Goal: Ask a question

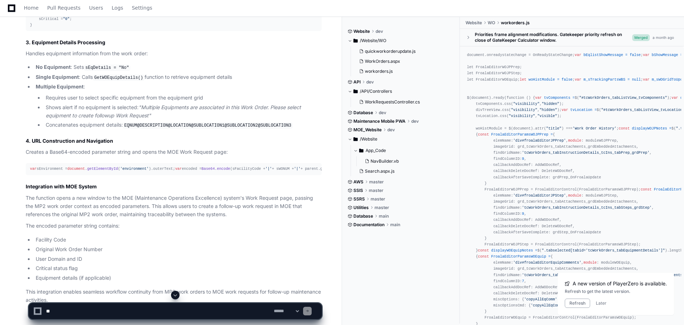
scroll to position [662, 0]
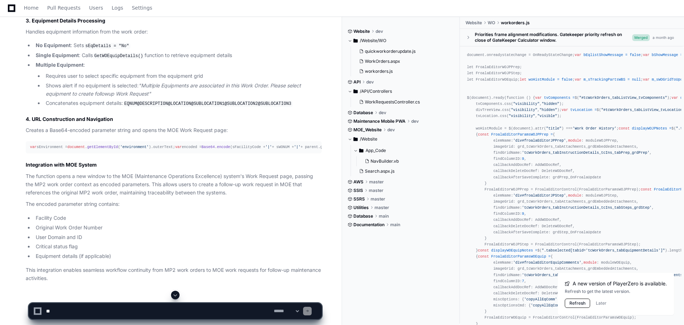
click at [574, 303] on button "Refresh" at bounding box center [577, 303] width 25 height 9
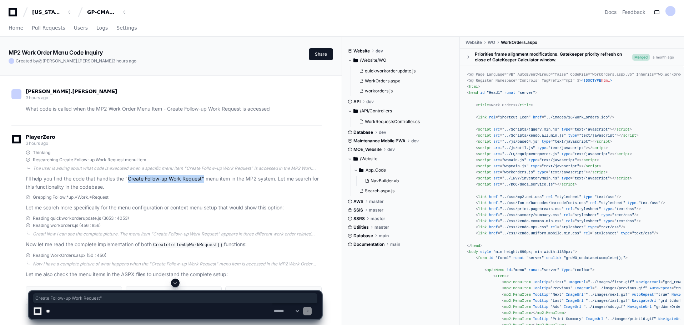
drag, startPoint x: 129, startPoint y: 180, endPoint x: 205, endPoint y: 181, distance: 76.1
click at [205, 181] on p "I'll help you find the code that handles the "Create Follow-up Work Request" me…" at bounding box center [174, 183] width 296 height 16
click at [204, 179] on p "I'll help you find the code that handles the "Create Follow-up Work Request" me…" at bounding box center [174, 183] width 296 height 16
drag, startPoint x: 204, startPoint y: 179, endPoint x: 130, endPoint y: 181, distance: 73.9
click at [130, 181] on p "I'll help you find the code that handles the "Create Follow-up Work Request" me…" at bounding box center [174, 183] width 296 height 16
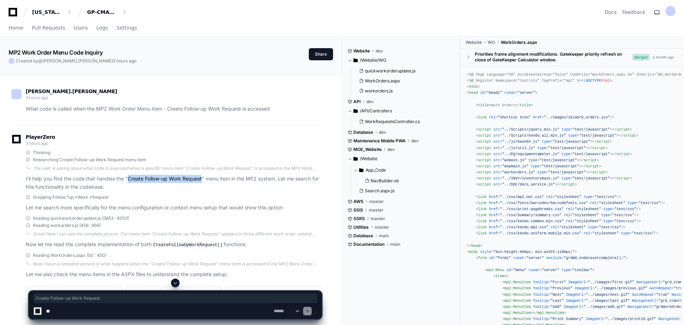
copy p "Create Follow-up Work Request"
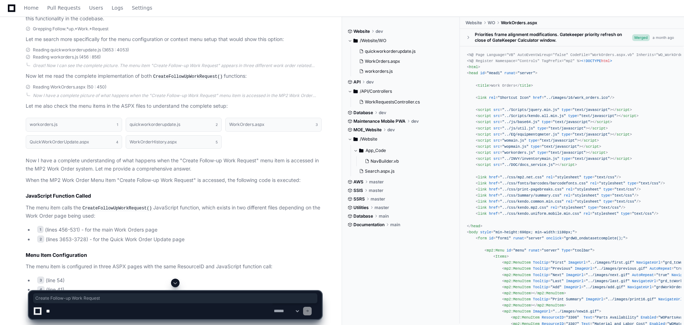
scroll to position [179, 0]
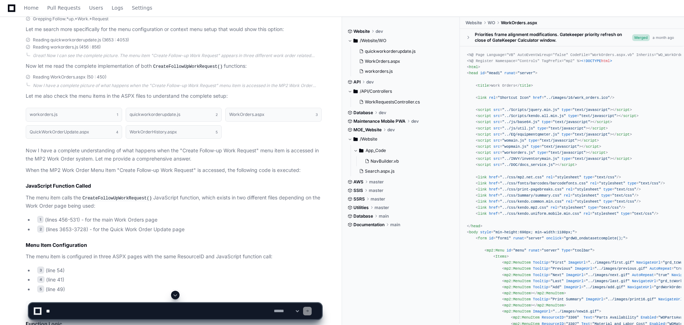
click at [80, 308] on textarea at bounding box center [159, 312] width 228 height 16
paste textarea "**********"
click at [210, 311] on textarea at bounding box center [159, 312] width 228 height 16
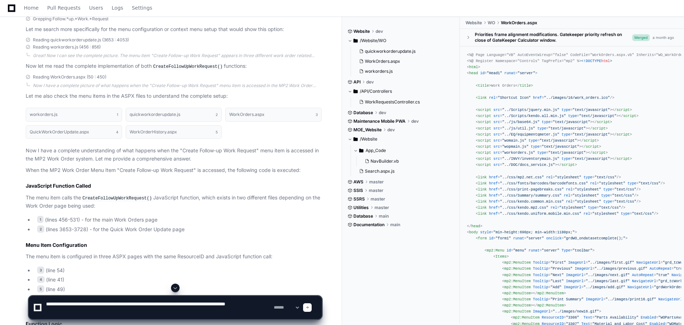
paste textarea "**********"
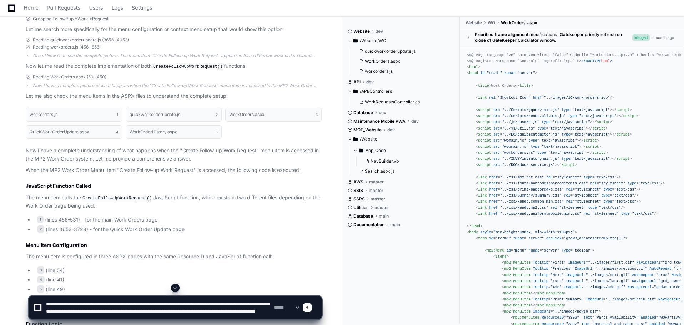
paste textarea "**********"
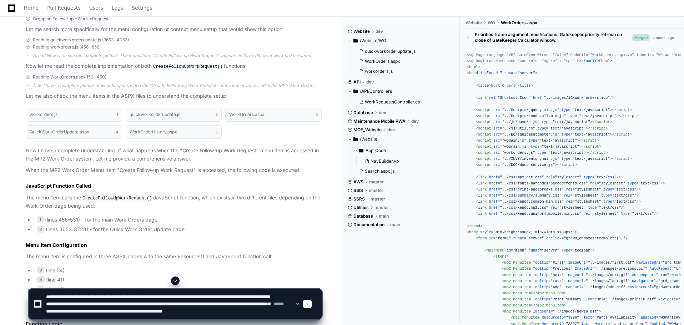
type textarea "**********"
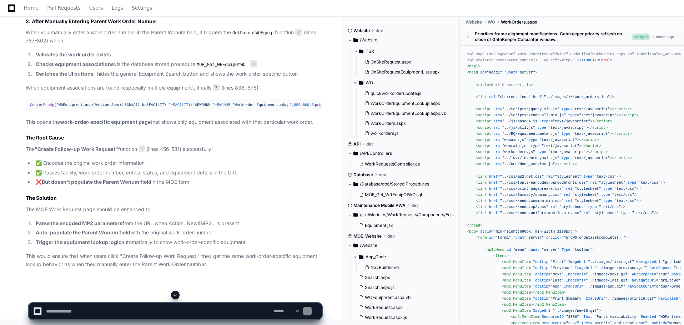
scroll to position [1332, 0]
click at [68, 318] on textarea at bounding box center [159, 312] width 228 height 16
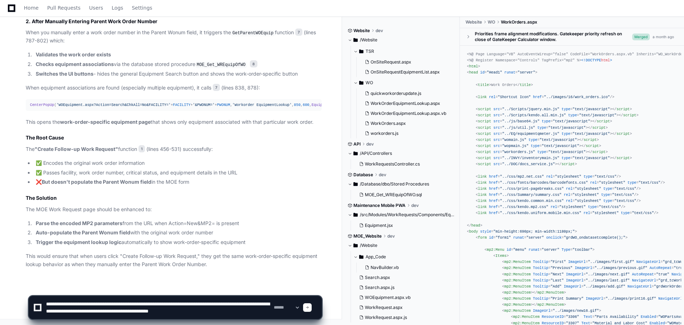
scroll to position [2, 0]
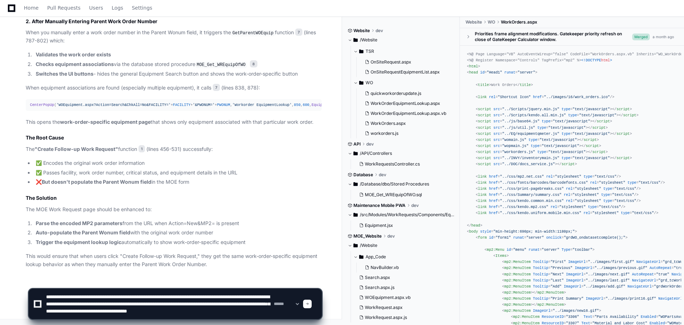
type textarea "**********"
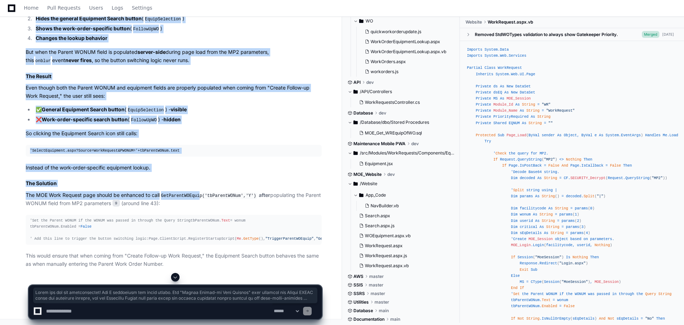
scroll to position [1988, 0]
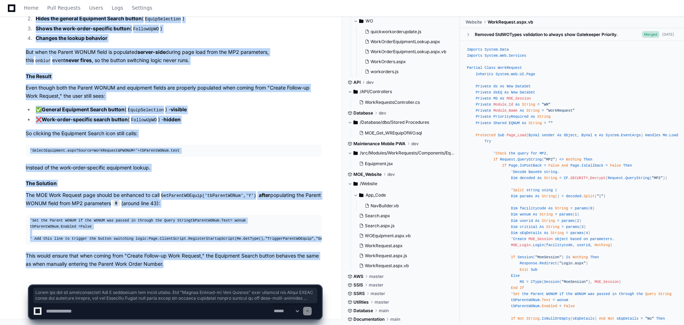
drag, startPoint x: 26, startPoint y: 98, endPoint x: 209, endPoint y: 264, distance: 246.5
copy div "Thank you for the clarification! Now I understand the issue better. The "Create…"
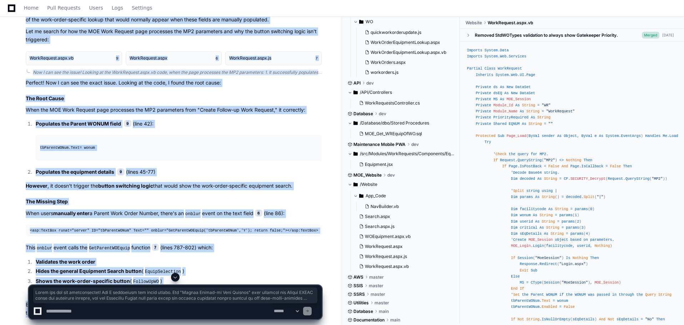
scroll to position [1666, 0]
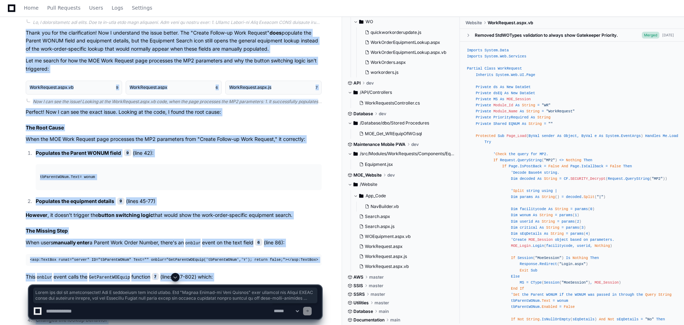
click at [66, 131] on h2 "The Root Cause" at bounding box center [174, 127] width 296 height 7
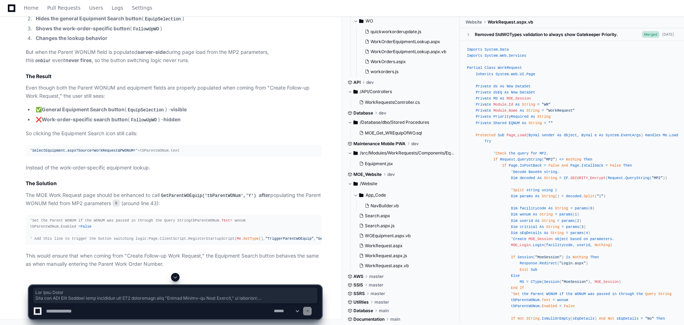
scroll to position [1988, 0]
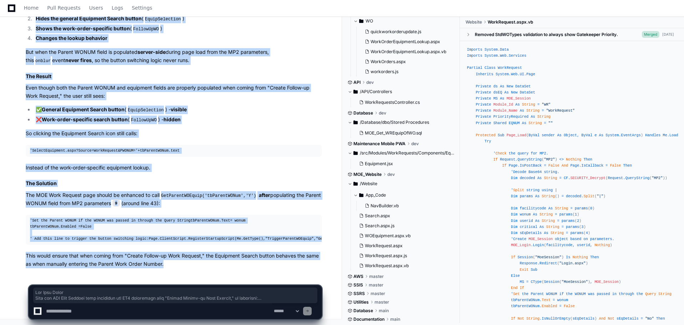
drag, startPoint x: 26, startPoint y: 156, endPoint x: 169, endPoint y: 266, distance: 180.7
click at [169, 266] on article "Perfect! Now I can see the exact issue. Looking at the code, I found the root c…" at bounding box center [174, 47] width 296 height 443
copy article "The Root Cause When the MOE Work Request page processes the MP2 parameters from…"
click at [220, 221] on div "'Set the Parent WONUM if the WONUM was passed in through the Query String tbPar…" at bounding box center [174, 230] width 288 height 25
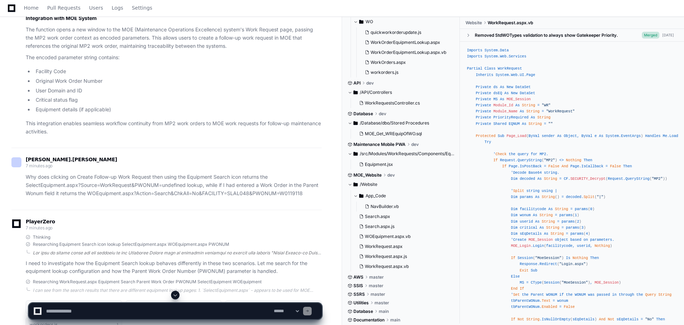
scroll to position [773, 0]
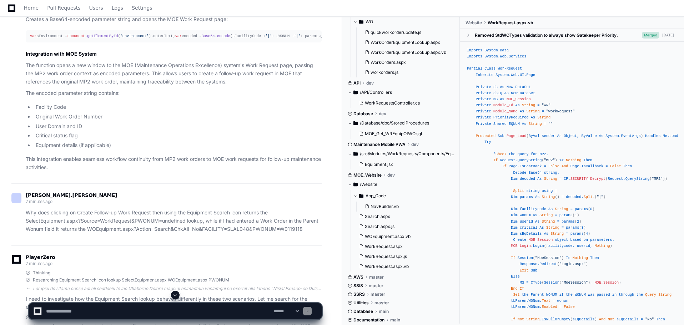
click at [92, 230] on div "jim.farrell 7 minutes ago Why does clicking on Create Follow-up Work Request th…" at bounding box center [166, 213] width 310 height 40
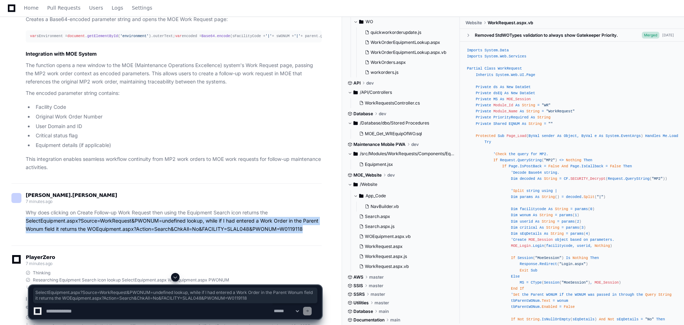
drag, startPoint x: 25, startPoint y: 243, endPoint x: 306, endPoint y: 254, distance: 280.9
click at [306, 233] on div "Why does clicking on Create Follow-up Work Request then using the Equipment Sea…" at bounding box center [166, 221] width 310 height 24
copy p "SelectEquipment.aspx?Source=WorkRequest&PWONUM=undefined lookup, while if I had…"
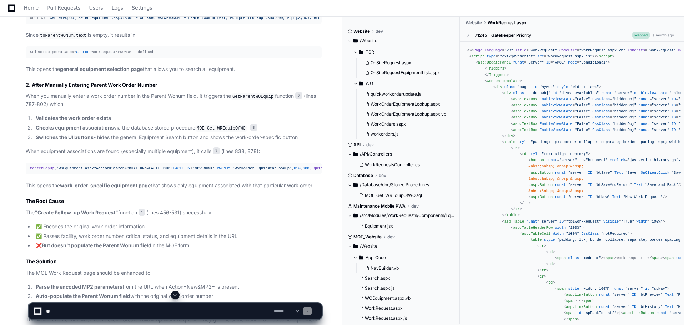
scroll to position [1250, 0]
